Goal: Task Accomplishment & Management: Use online tool/utility

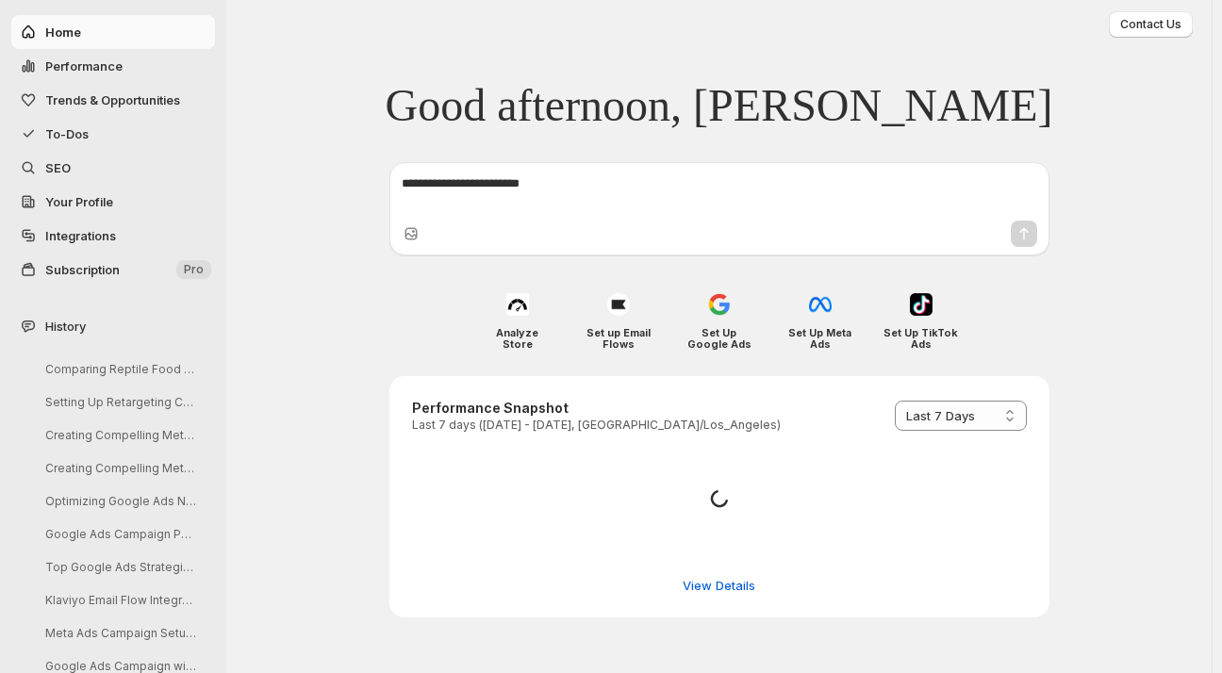
select select "*********"
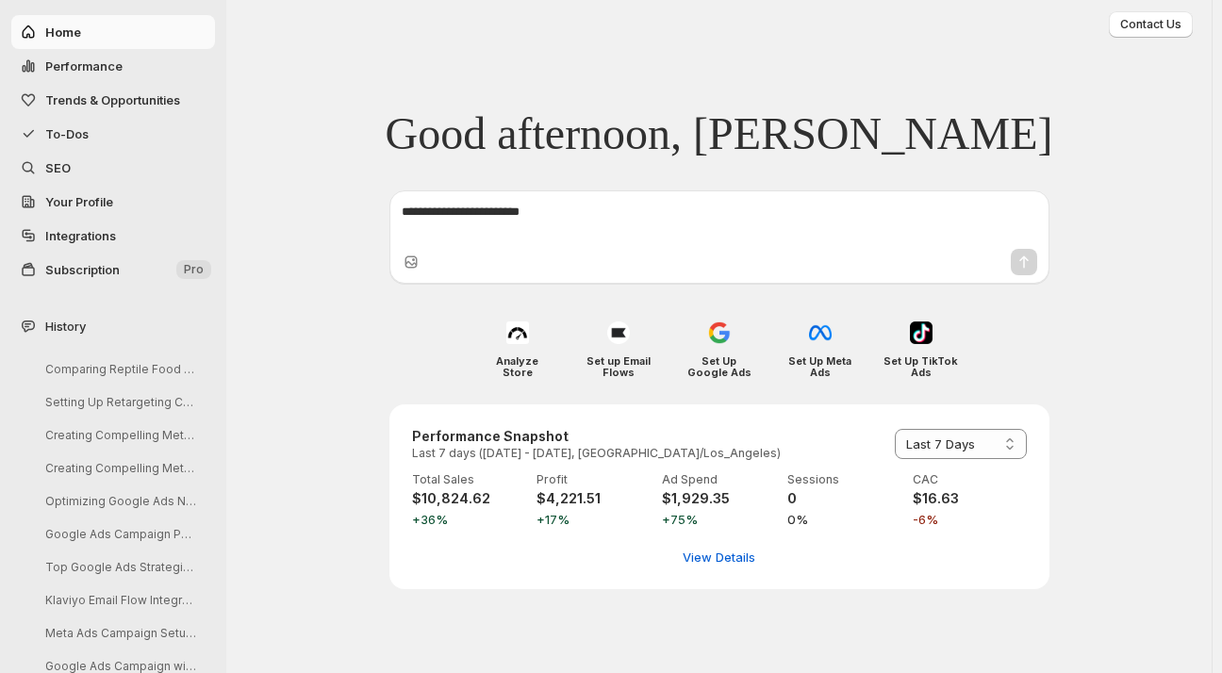
click at [60, 170] on span "SEO" at bounding box center [57, 167] width 25 height 15
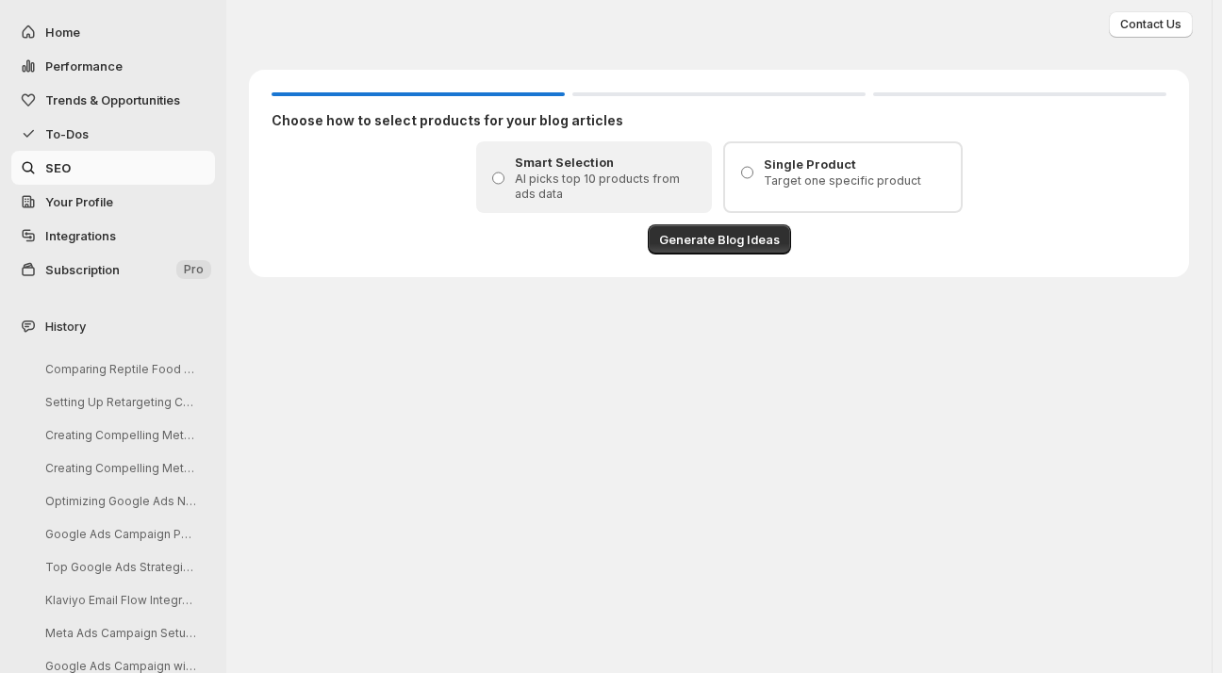
click at [84, 135] on span "To-Dos" at bounding box center [66, 133] width 43 height 15
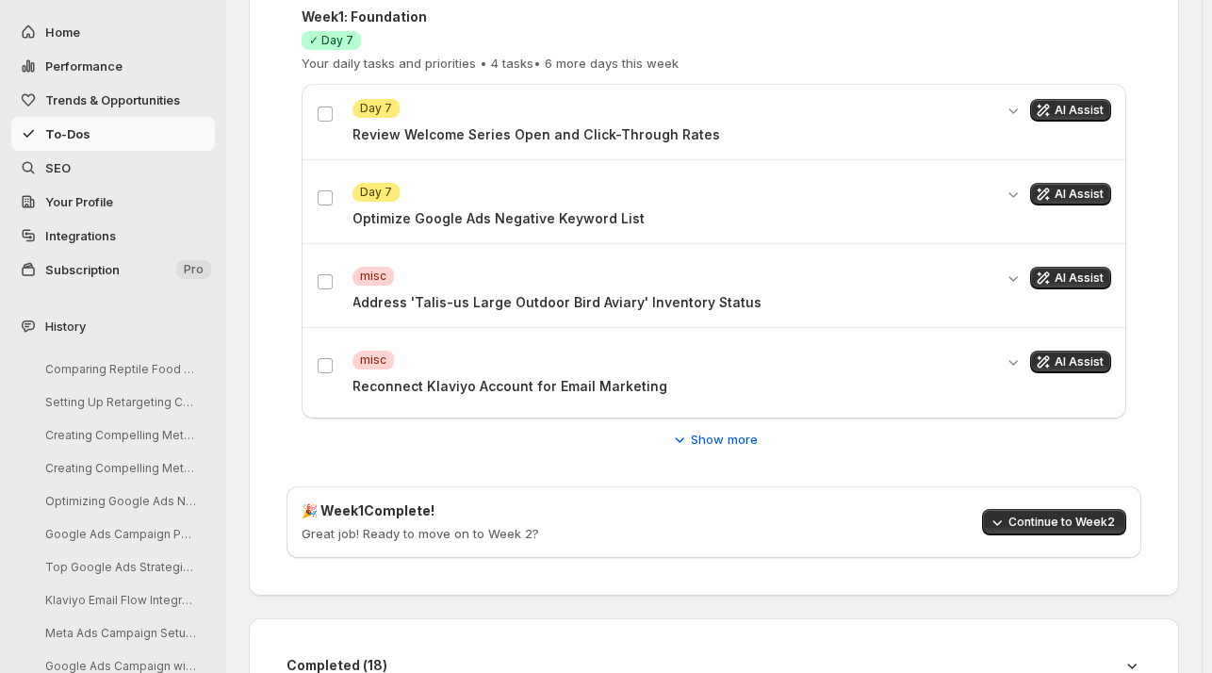
scroll to position [475, 0]
click at [502, 296] on p "Address 'Talis-us Large Outdoor Bird Aviary' Inventory Status" at bounding box center [673, 302] width 640 height 19
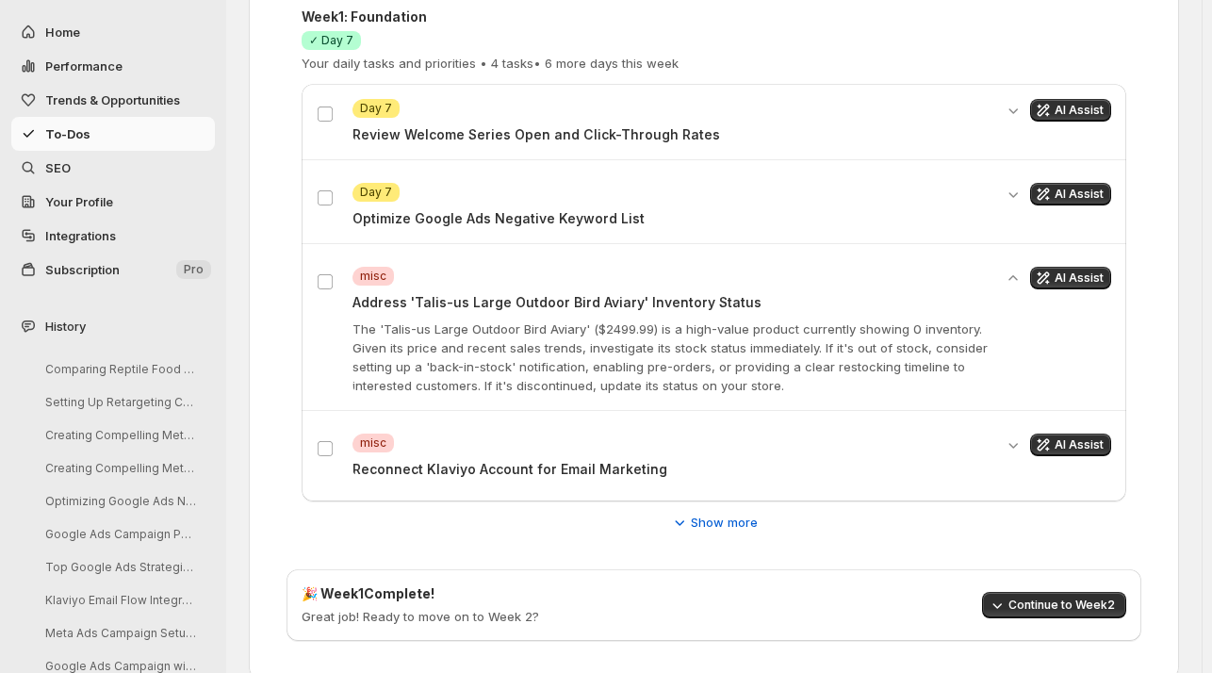
scroll to position [368, 0]
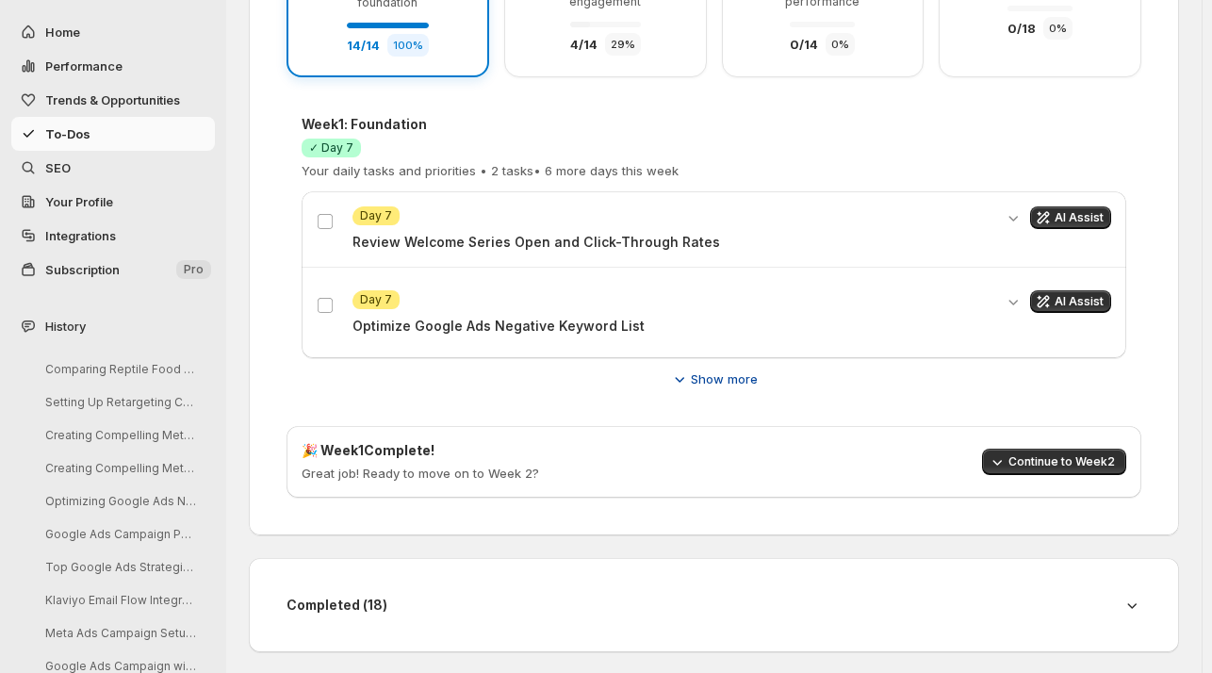
click at [758, 364] on button "Show more" at bounding box center [714, 379] width 110 height 30
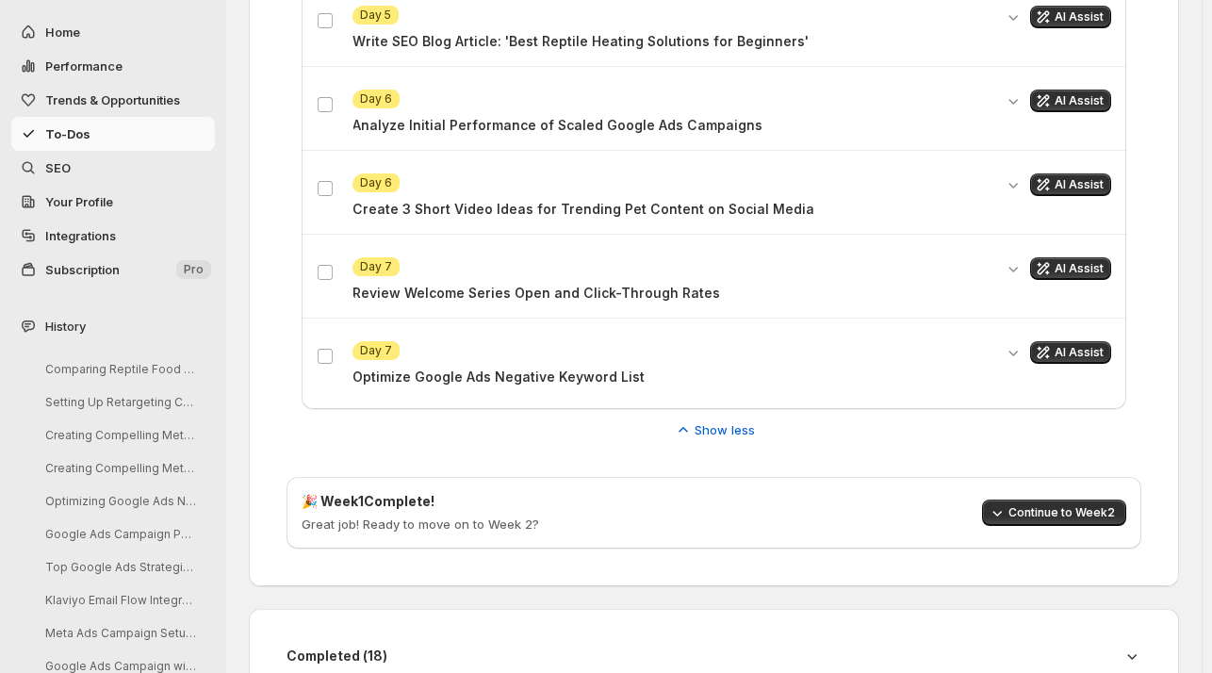
scroll to position [1790, 0]
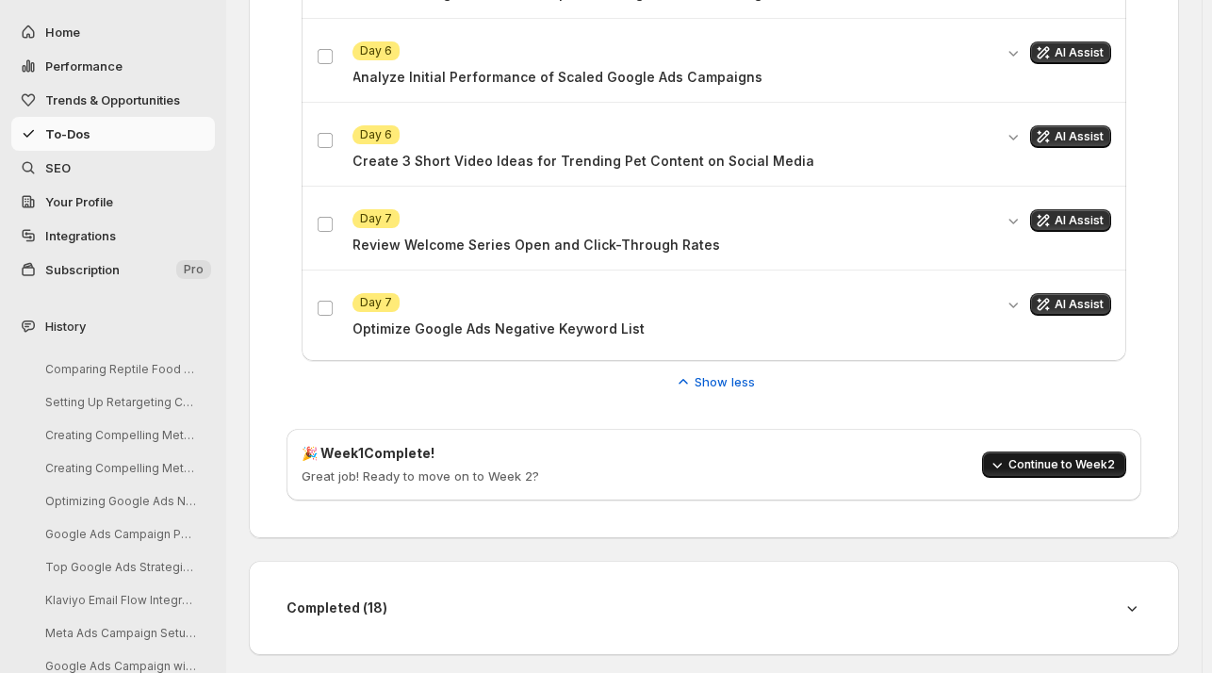
click at [1023, 465] on span "Continue to Week 2" at bounding box center [1062, 464] width 107 height 15
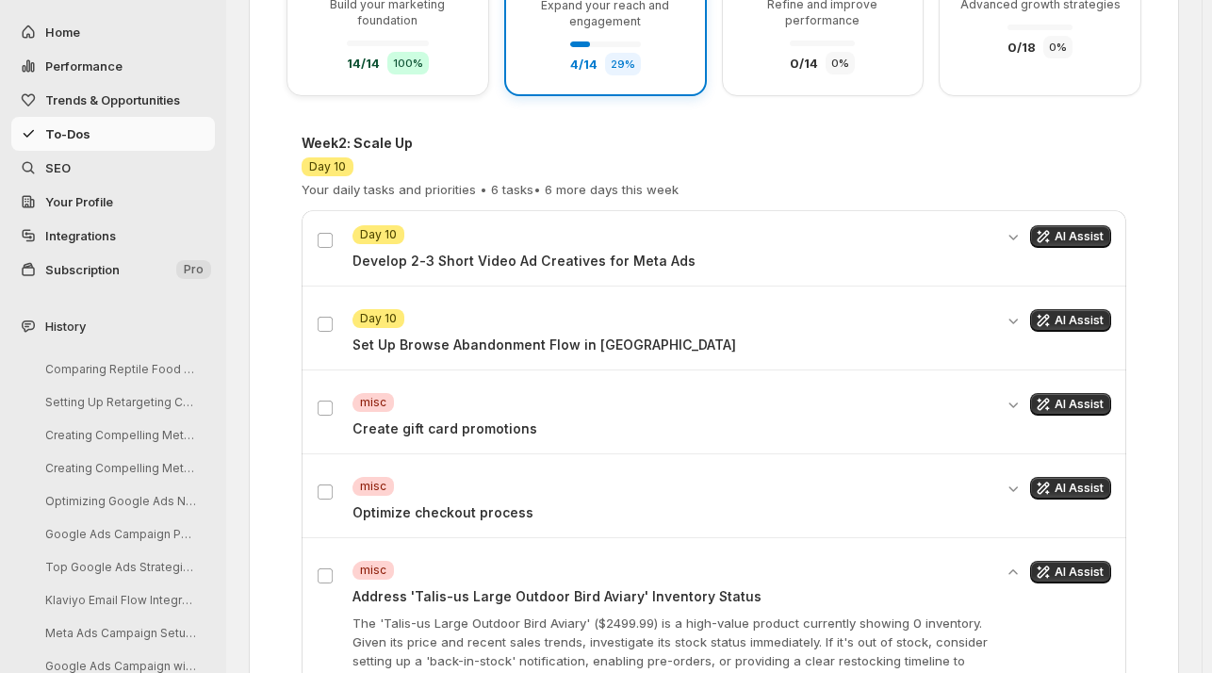
scroll to position [343, 0]
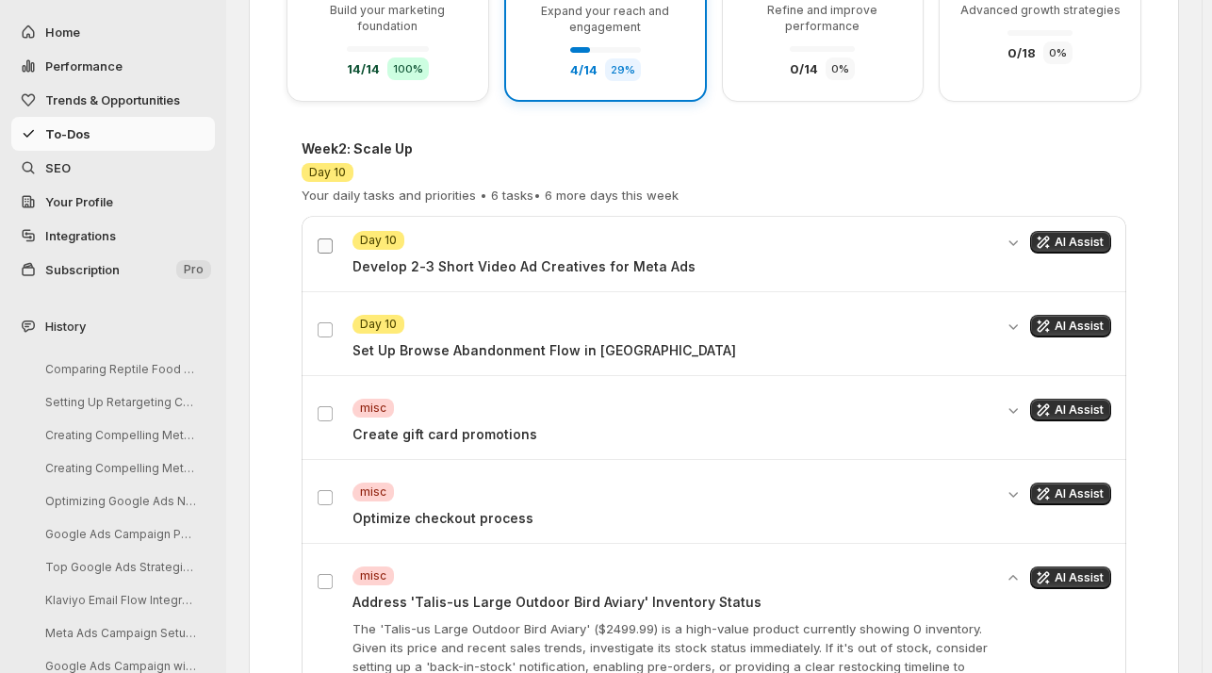
click at [333, 242] on span at bounding box center [325, 246] width 17 height 17
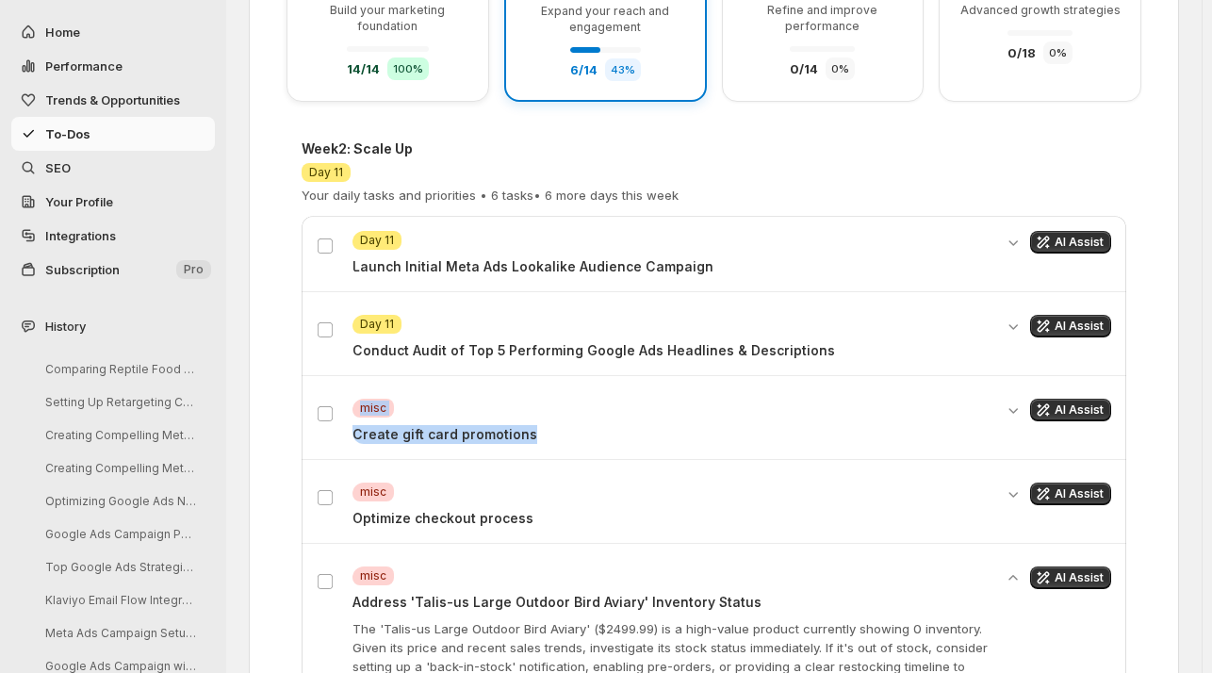
drag, startPoint x: 762, startPoint y: 397, endPoint x: 486, endPoint y: 418, distance: 276.1
click at [486, 418] on div "Attention Day 11 Launch Initial Meta Ads Lookalike Audience Campaign AI Assist …" at bounding box center [714, 505] width 825 height 578
click at [1101, 399] on button "AI Assist" at bounding box center [1070, 410] width 81 height 23
select select "*********"
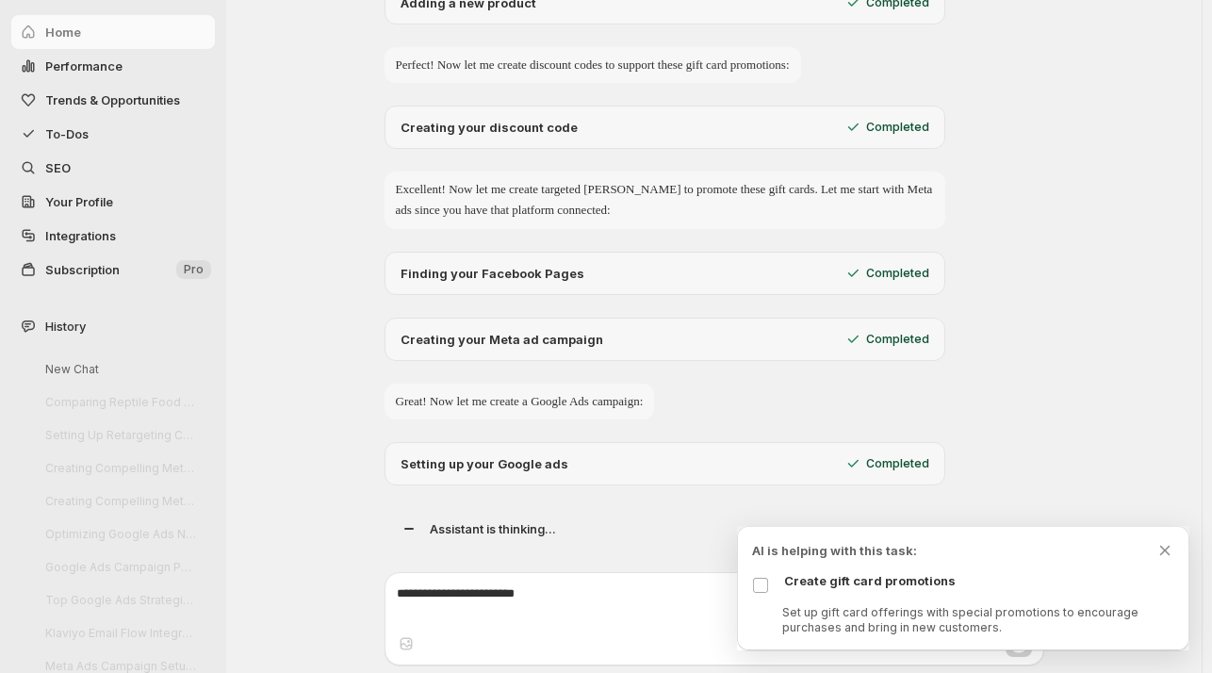
scroll to position [1135, 0]
click at [1166, 547] on icon "Dismiss todo indicator" at bounding box center [1166, 550] width 10 height 9
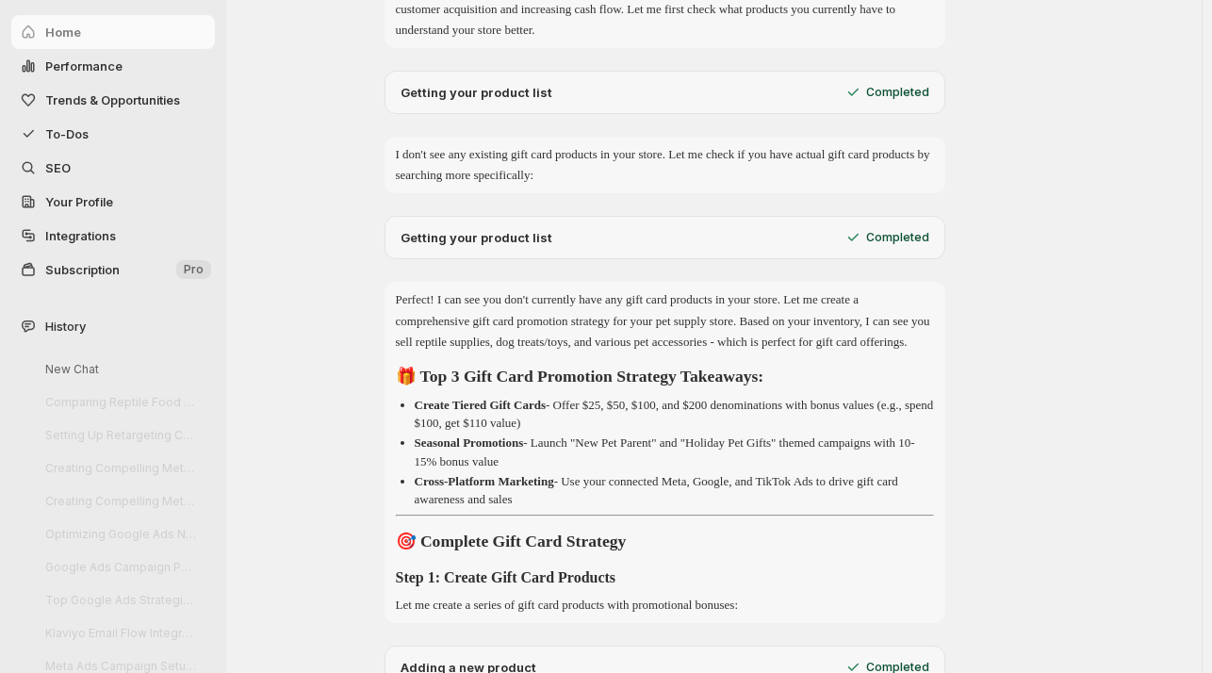
scroll to position [0, 0]
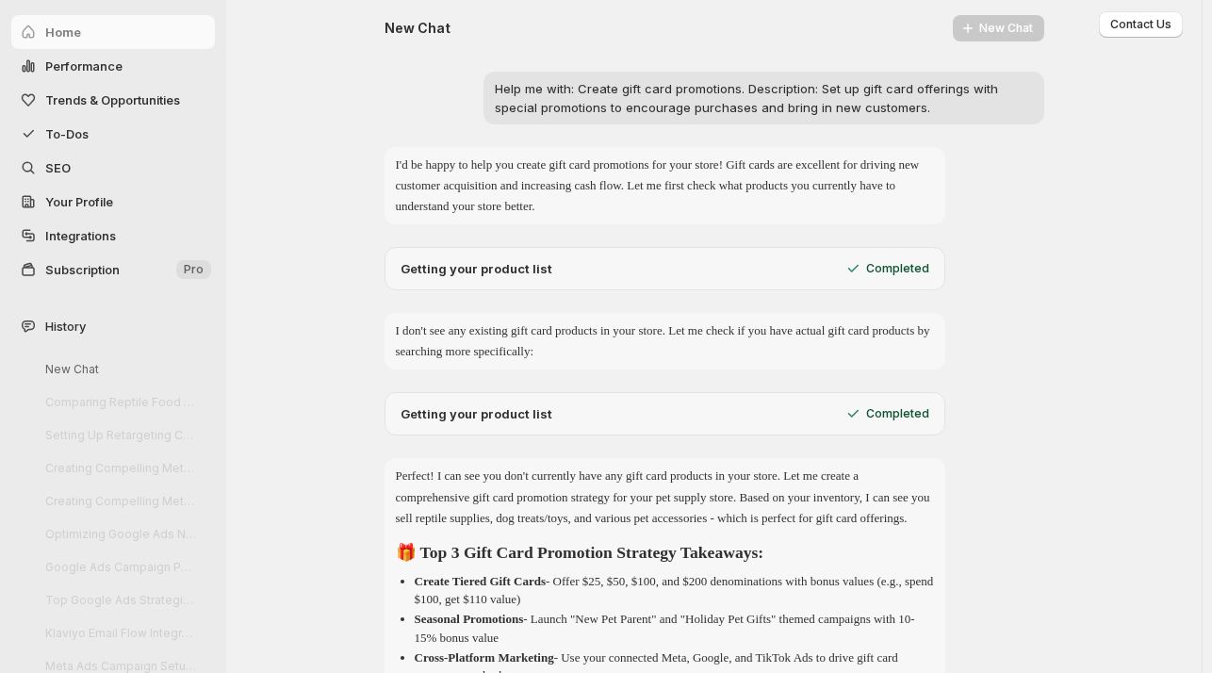
click at [69, 163] on span "SEO" at bounding box center [57, 167] width 25 height 15
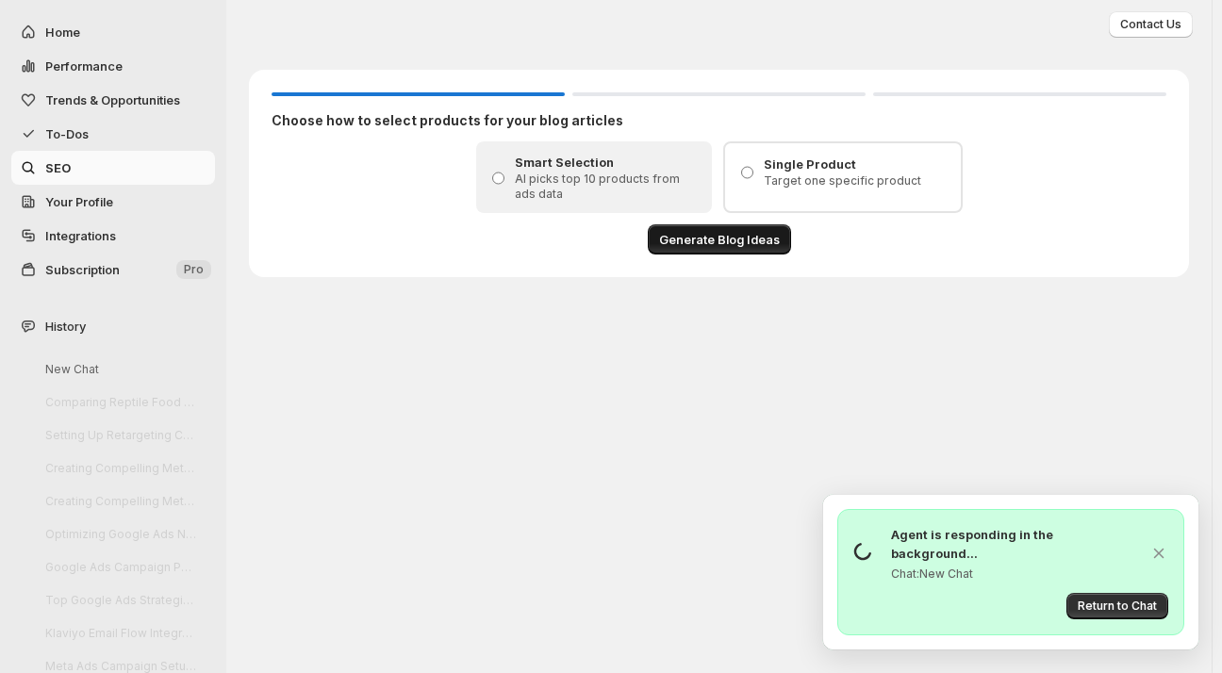
click at [715, 235] on span "Generate Blog Ideas" at bounding box center [719, 239] width 121 height 19
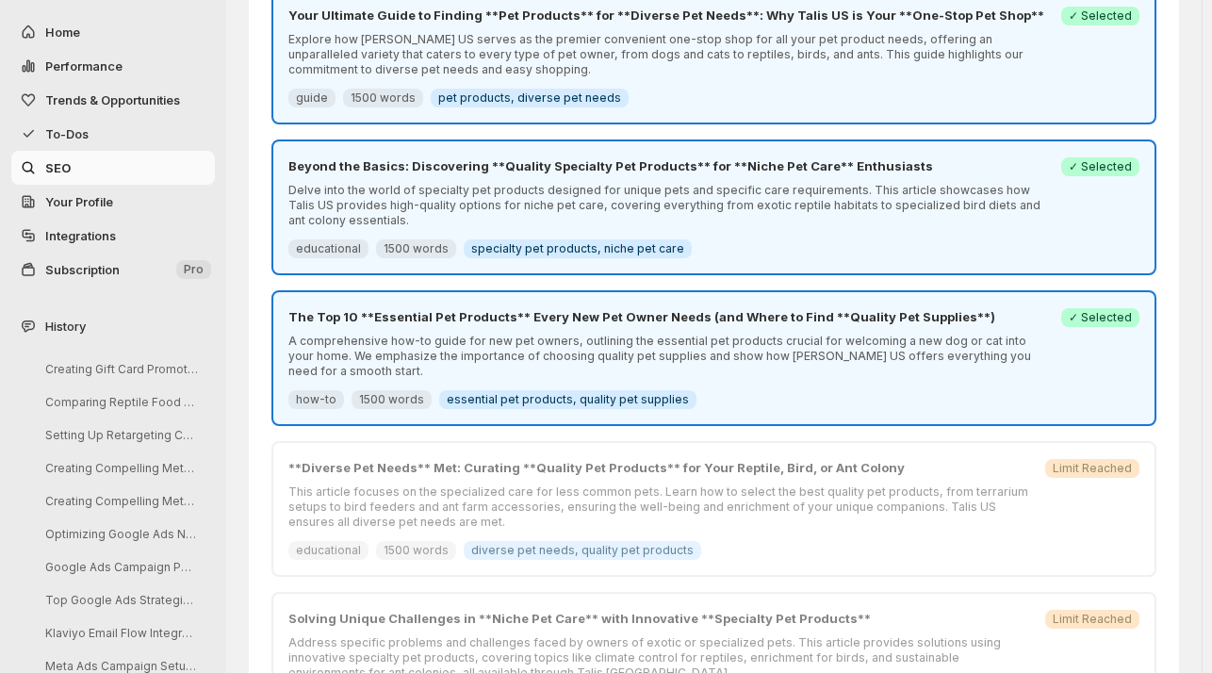
scroll to position [237, 0]
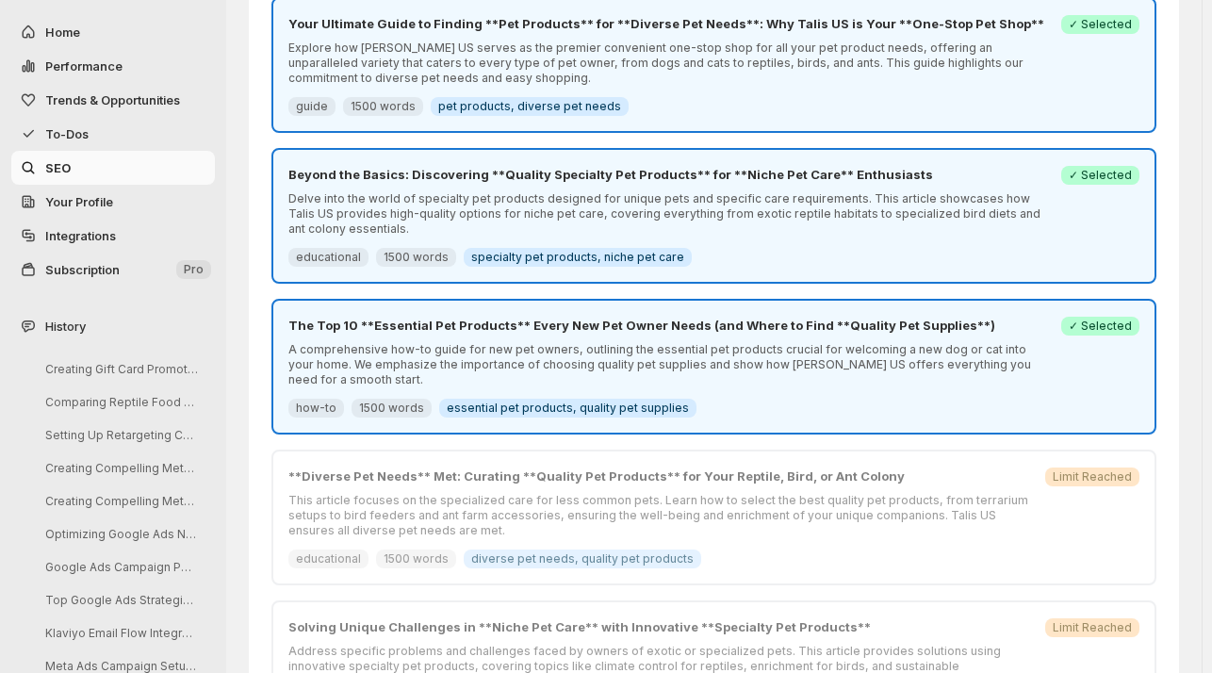
click at [1140, 317] on span "Success ✓ Selected" at bounding box center [1101, 326] width 78 height 19
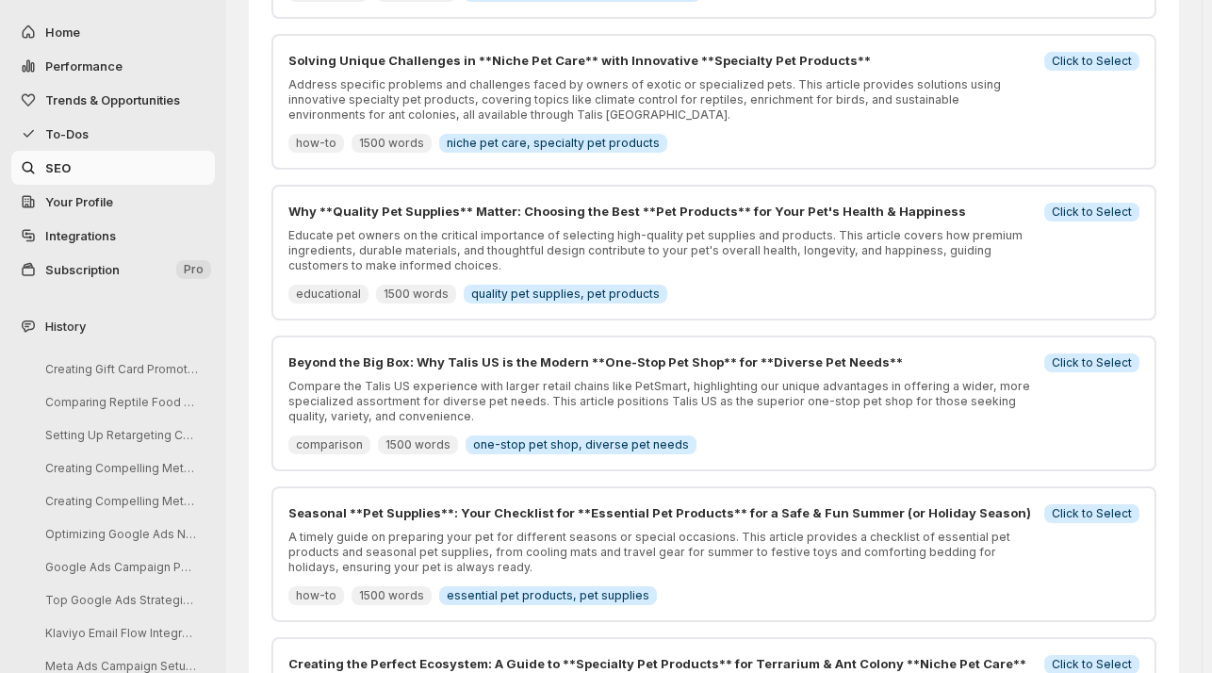
scroll to position [1118, 0]
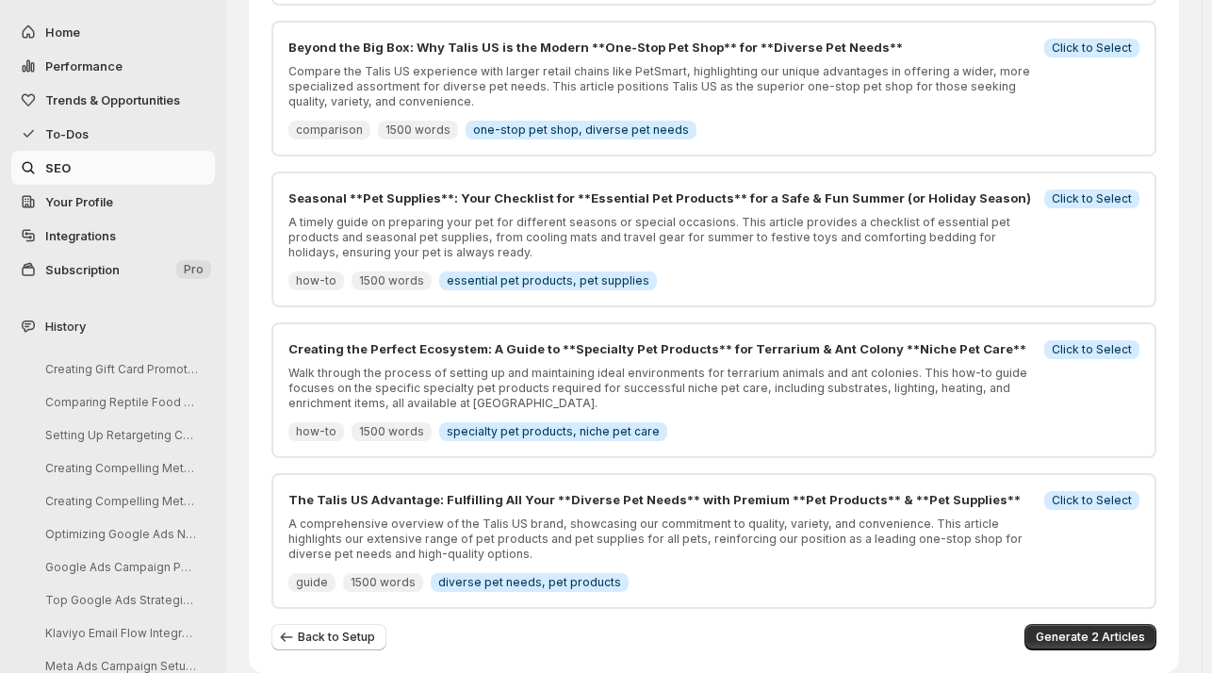
click at [398, 366] on p "Walk through the process of setting up and maintaining ideal environments for t…" at bounding box center [660, 388] width 745 height 45
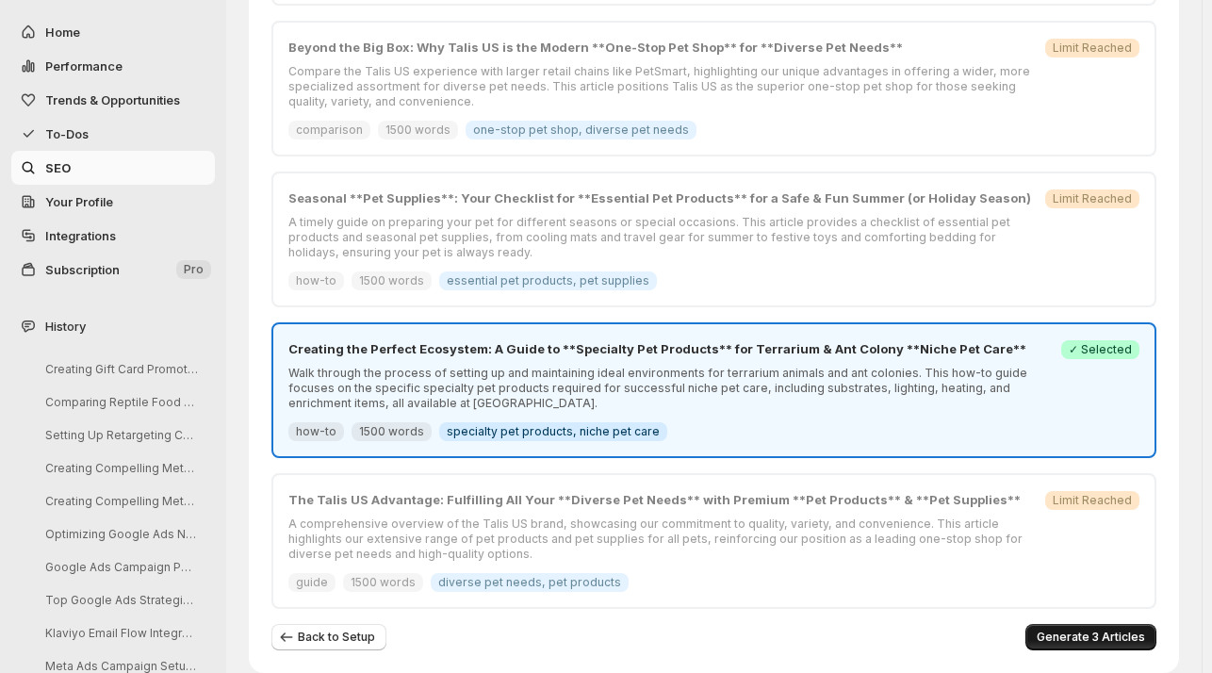
click at [1096, 630] on span "Generate 3 Articles" at bounding box center [1091, 637] width 108 height 15
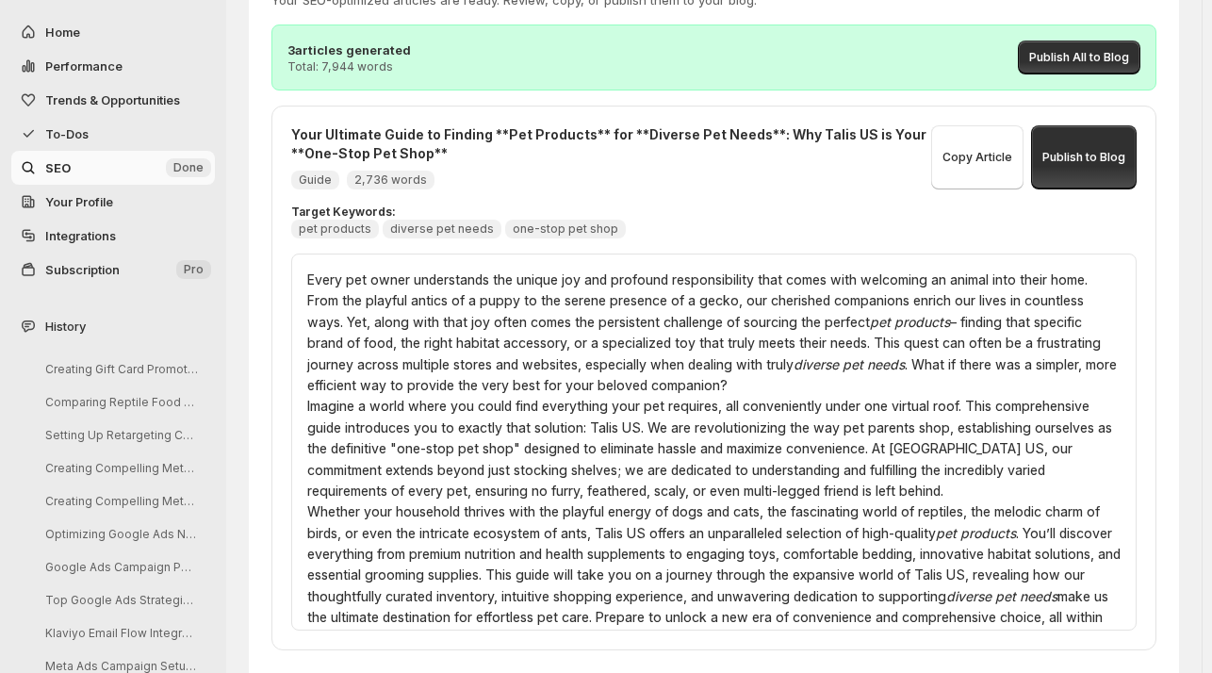
scroll to position [0, 0]
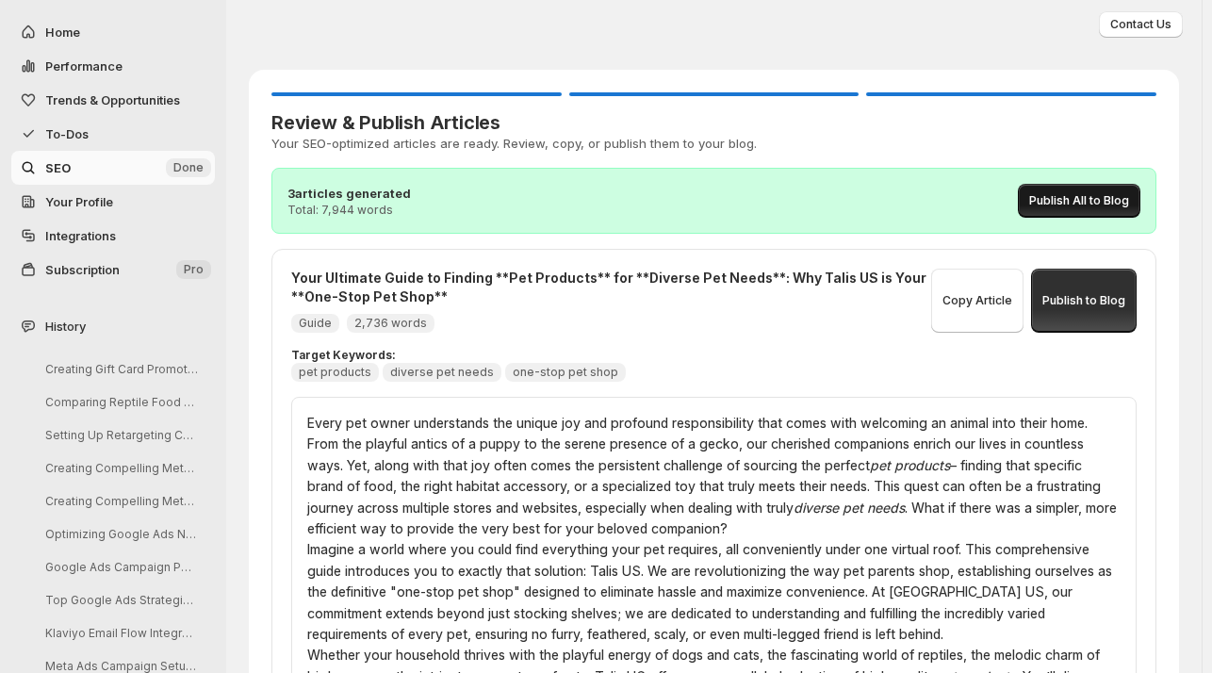
click at [1110, 206] on span "Publish All to Blog" at bounding box center [1079, 200] width 100 height 15
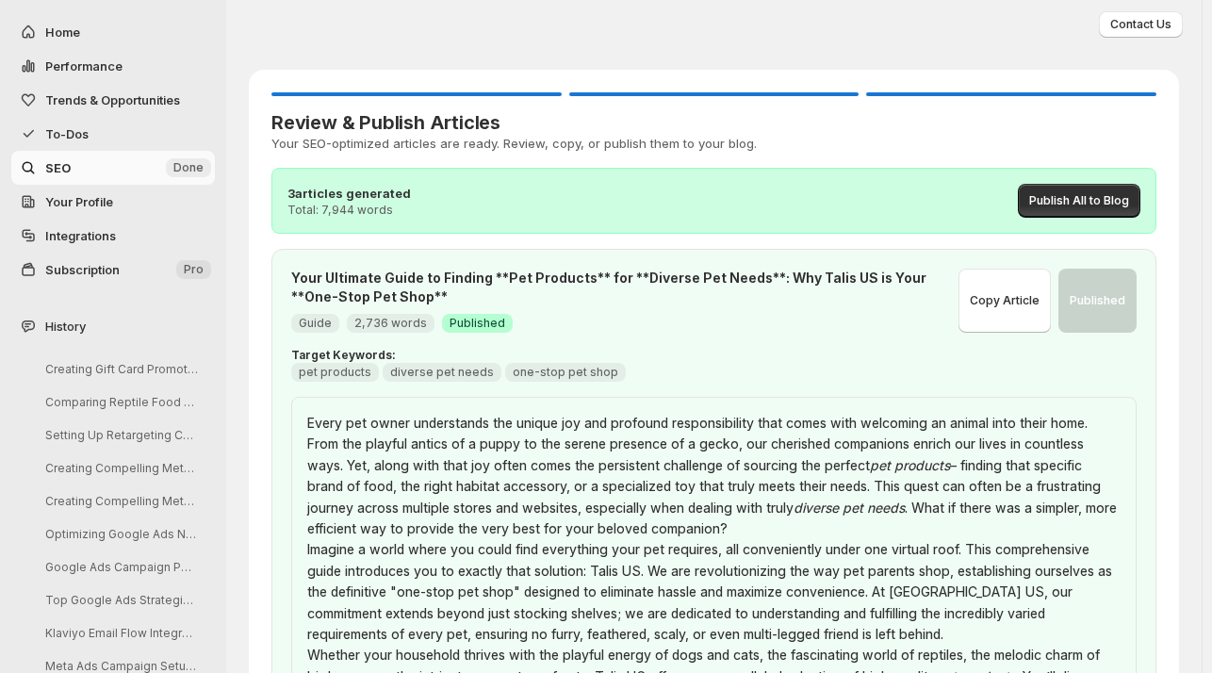
click at [60, 192] on span "Your Profile" at bounding box center [128, 201] width 166 height 19
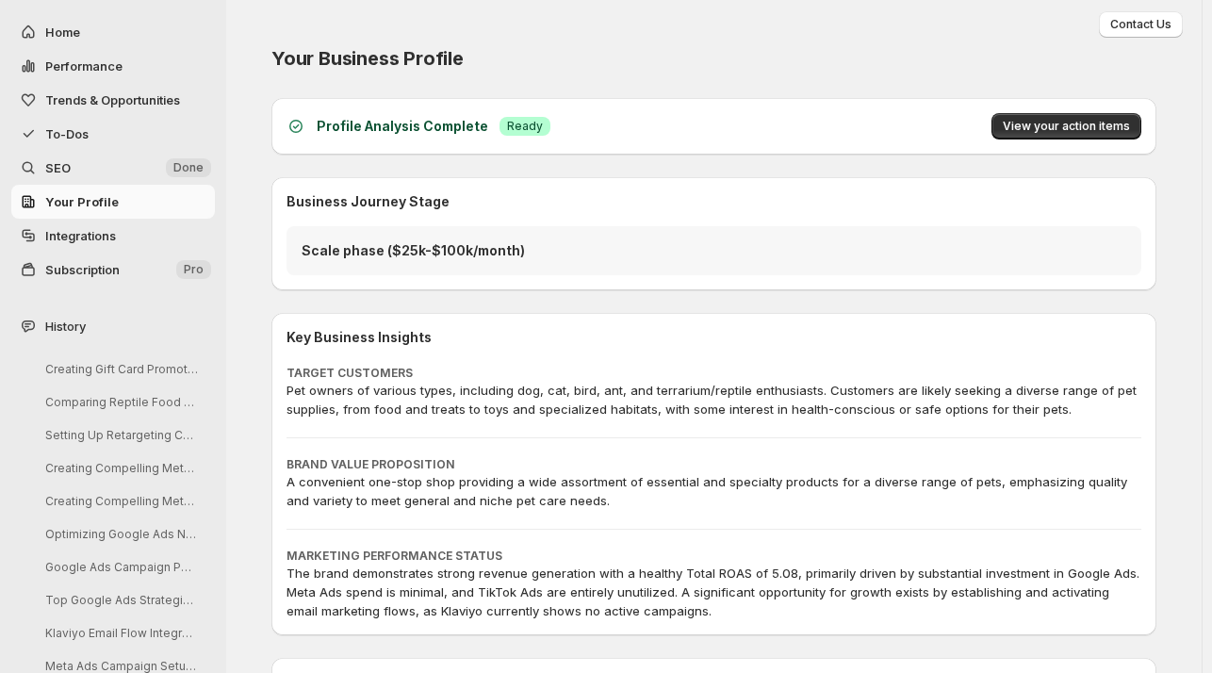
click at [65, 136] on span "To-Dos" at bounding box center [66, 133] width 43 height 15
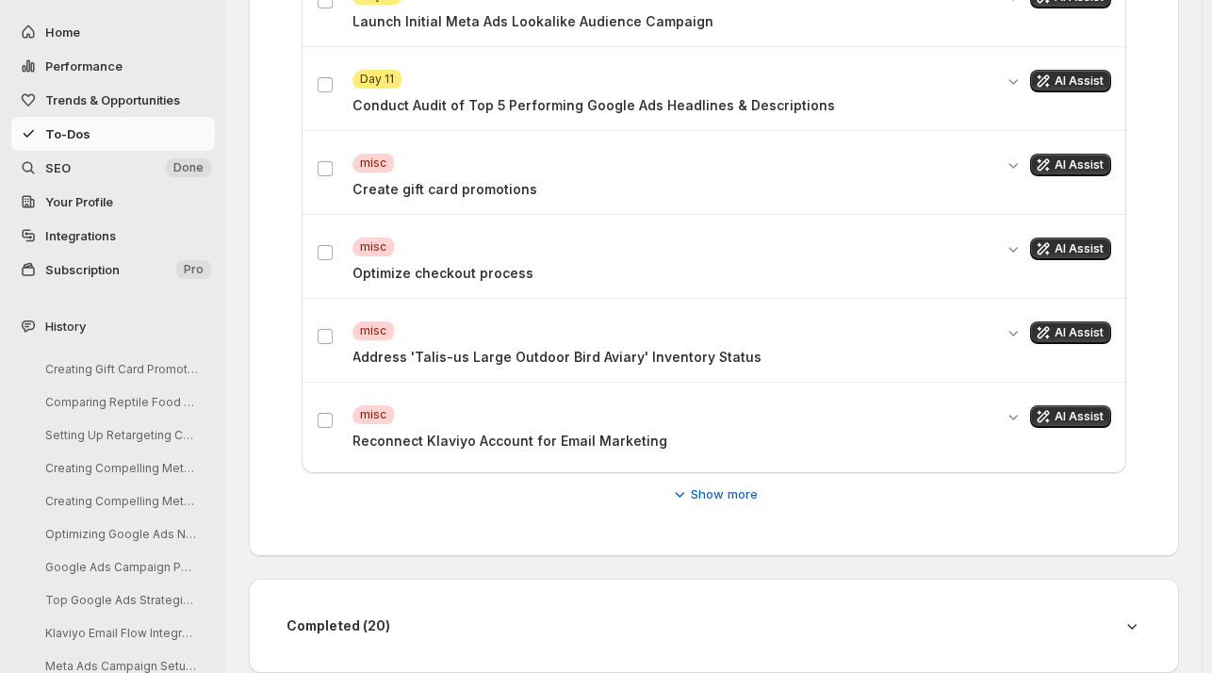
scroll to position [592, 0]
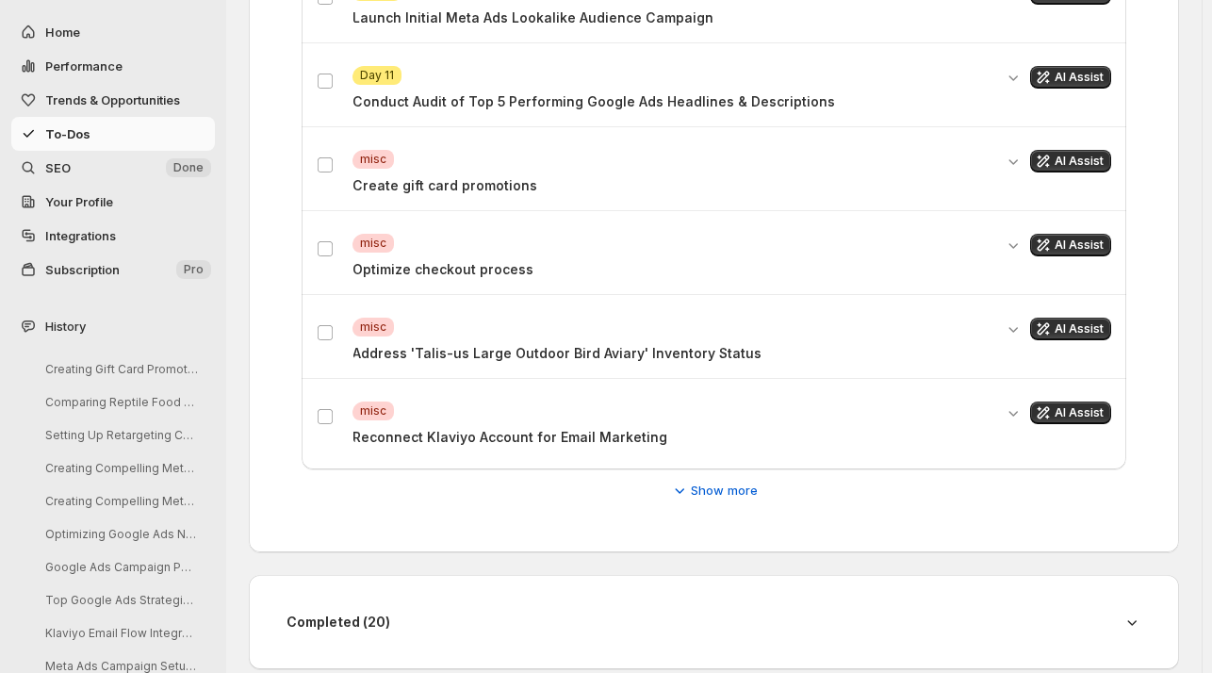
click at [463, 265] on p "Optimize checkout process" at bounding box center [673, 269] width 640 height 19
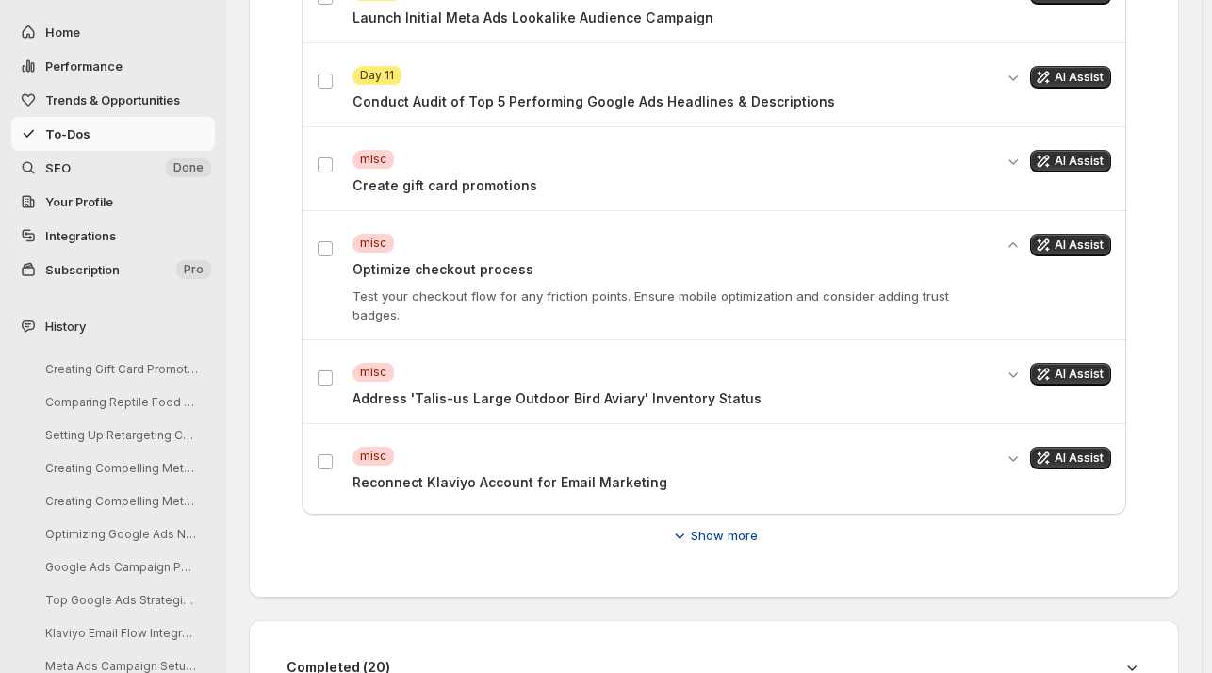
click at [708, 526] on span "Show more" at bounding box center [724, 535] width 67 height 19
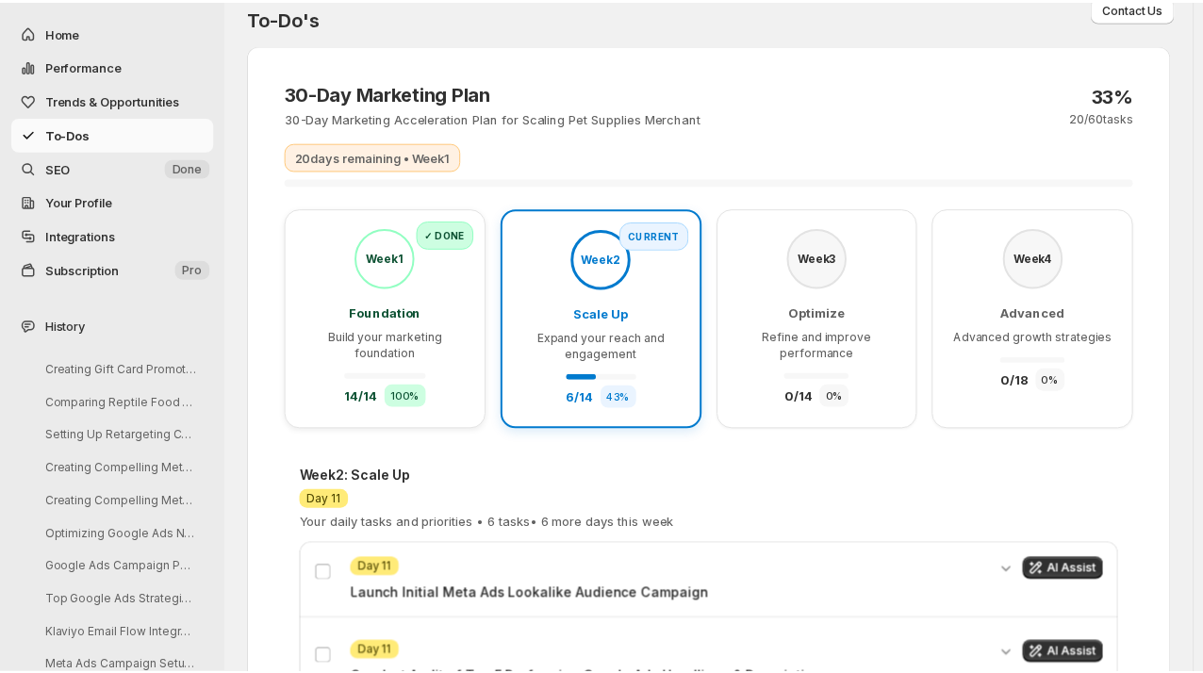
scroll to position [14, 0]
